Goal: Find specific page/section: Find specific page/section

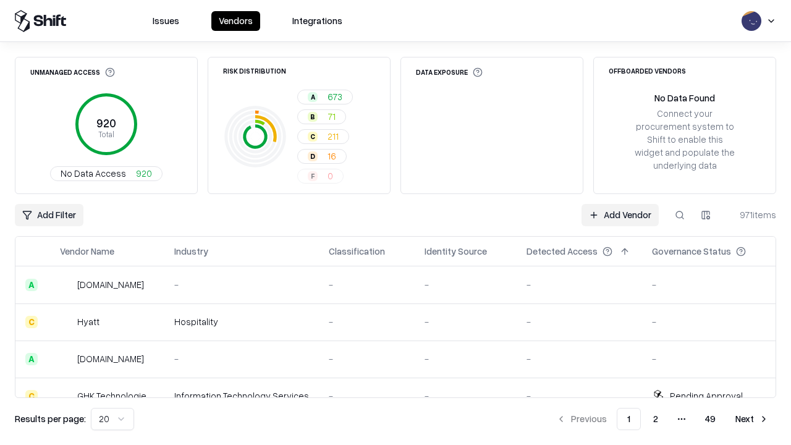
click at [112, 419] on html "Issues Vendors Integrations Unmanaged Access 920 Total No Data Access 920 Risk …" at bounding box center [395, 222] width 791 height 445
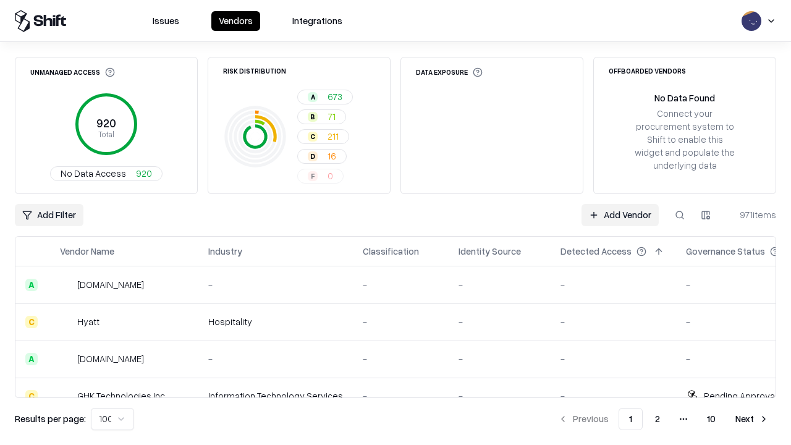
click at [752, 419] on button "Next" at bounding box center [752, 419] width 48 height 22
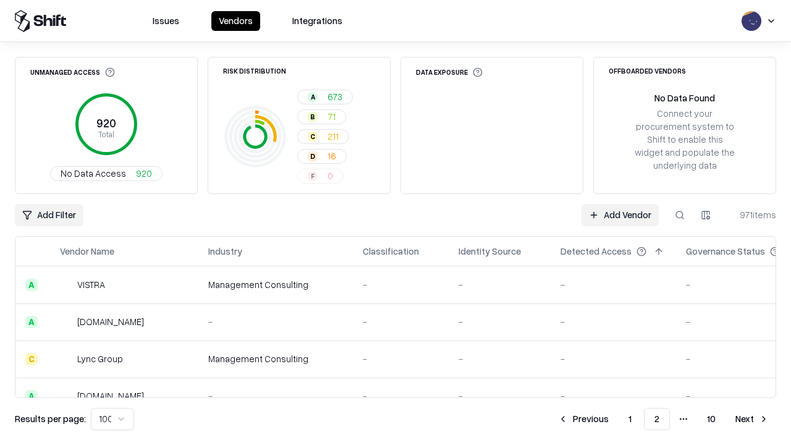
click at [752, 419] on button "Next" at bounding box center [752, 419] width 48 height 22
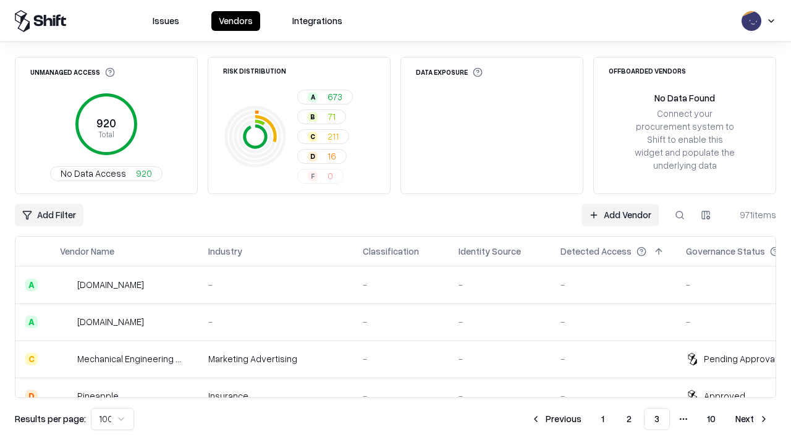
click at [752, 419] on button "Next" at bounding box center [752, 419] width 48 height 22
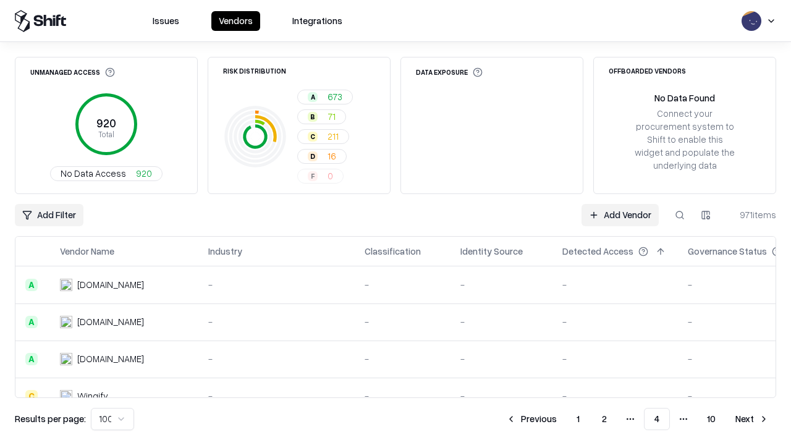
click at [752, 419] on button "Next" at bounding box center [752, 419] width 48 height 22
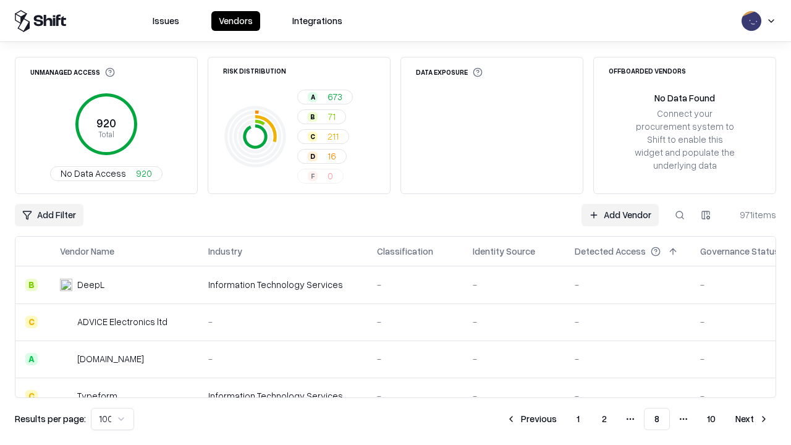
click at [752, 419] on button "Next" at bounding box center [752, 419] width 48 height 22
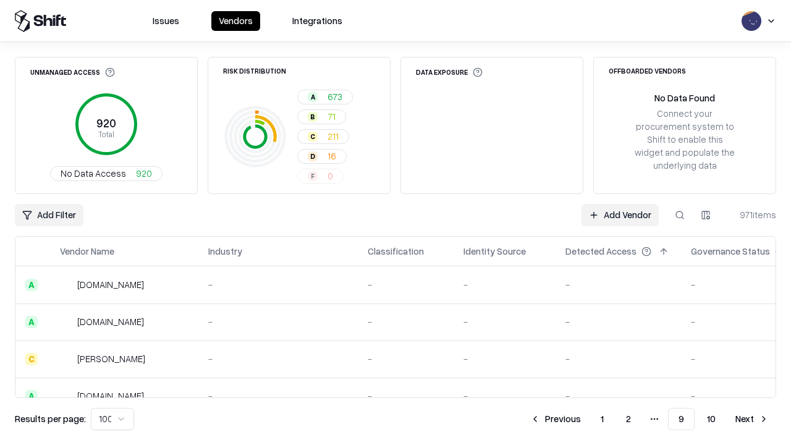
click at [752, 419] on button "Next" at bounding box center [752, 419] width 48 height 22
click at [583, 419] on button "Previous" at bounding box center [582, 419] width 65 height 22
click at [555, 419] on button "Previous" at bounding box center [555, 419] width 65 height 22
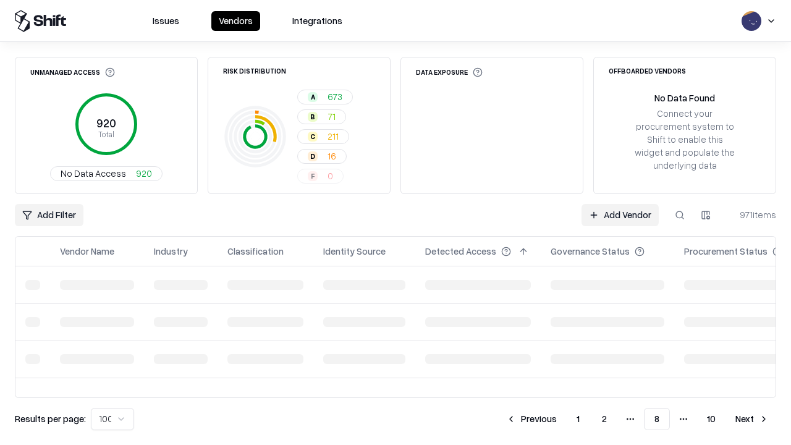
click at [531, 419] on button "Previous" at bounding box center [531, 419] width 65 height 22
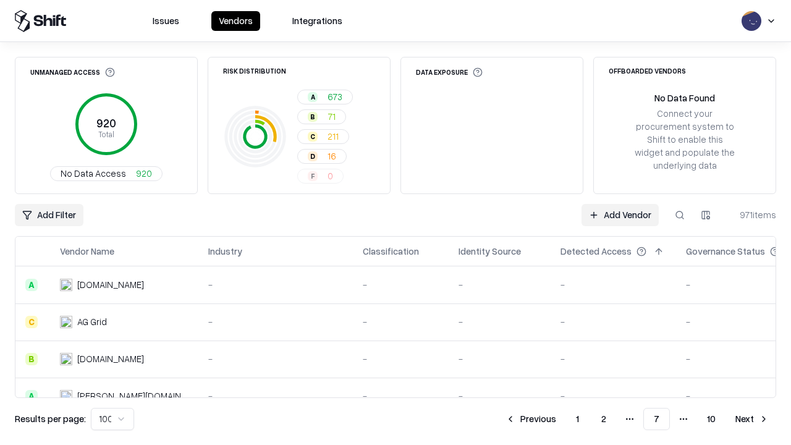
click at [531, 419] on button "Previous" at bounding box center [530, 419] width 65 height 22
click at [531, 419] on button "Previous" at bounding box center [531, 419] width 65 height 22
